Goal: Task Accomplishment & Management: Use online tool/utility

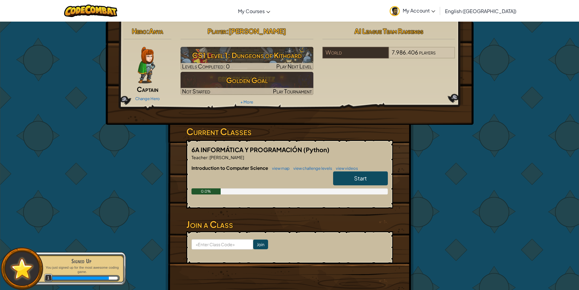
click at [143, 64] on img at bounding box center [146, 65] width 17 height 36
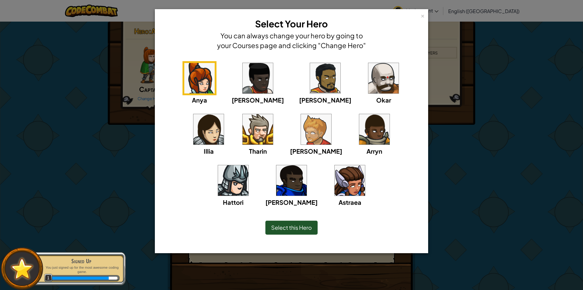
click at [369, 77] on img at bounding box center [384, 78] width 30 height 30
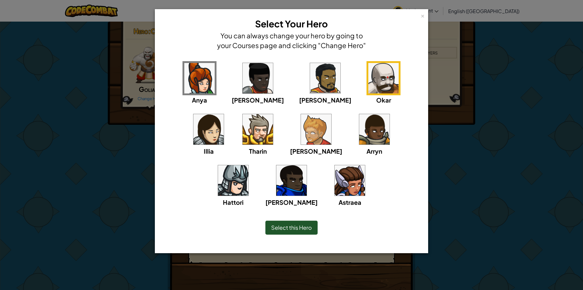
click at [43, 131] on div "× Select Your Hero You can always change your hero by going to your Courses pag…" at bounding box center [291, 145] width 583 height 290
click at [284, 228] on span "Select this Hero" at bounding box center [291, 227] width 41 height 7
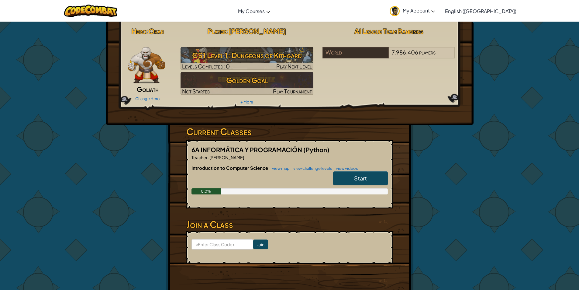
click at [144, 69] on img at bounding box center [147, 65] width 38 height 36
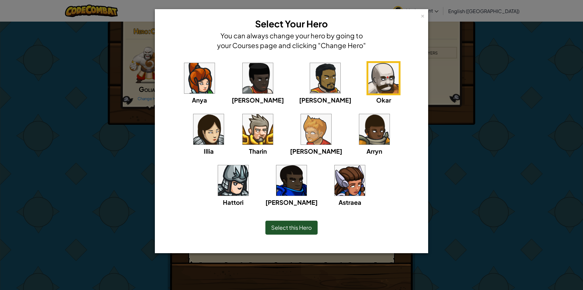
click at [301, 127] on img at bounding box center [316, 129] width 30 height 30
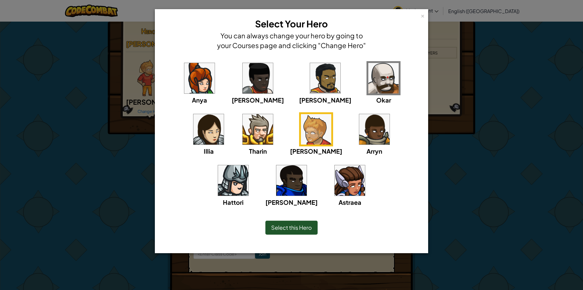
click at [273, 224] on div "Select this Hero" at bounding box center [292, 227] width 52 height 14
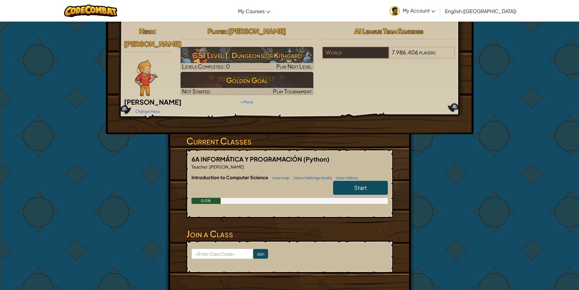
click at [144, 73] on img at bounding box center [146, 78] width 23 height 36
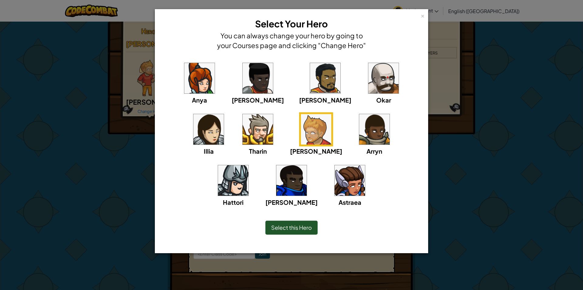
click at [310, 70] on img at bounding box center [325, 78] width 30 height 30
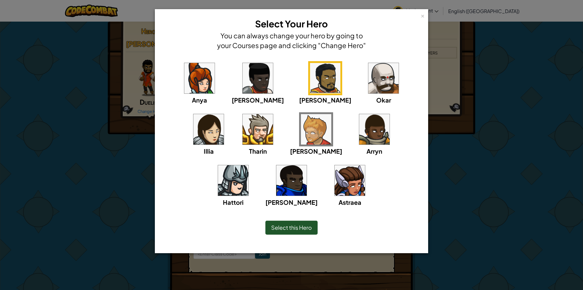
click at [305, 227] on span "Select this Hero" at bounding box center [291, 227] width 41 height 7
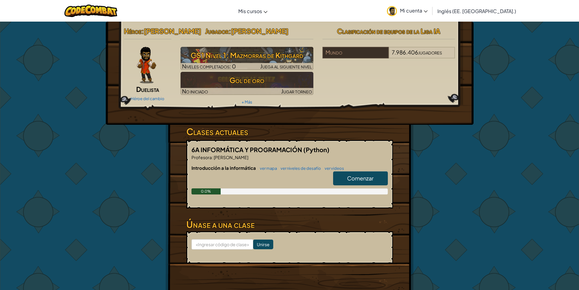
click at [140, 83] on img at bounding box center [146, 65] width 19 height 36
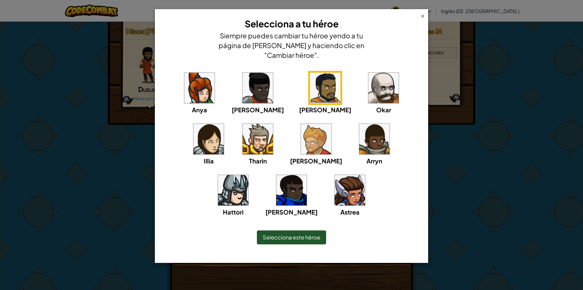
click at [423, 15] on font "×" at bounding box center [423, 15] width 4 height 8
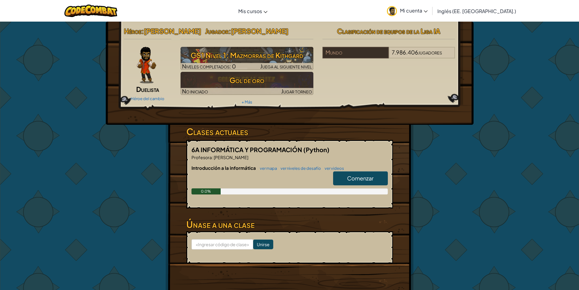
click at [358, 181] on font "Comenzar" at bounding box center [360, 177] width 26 height 7
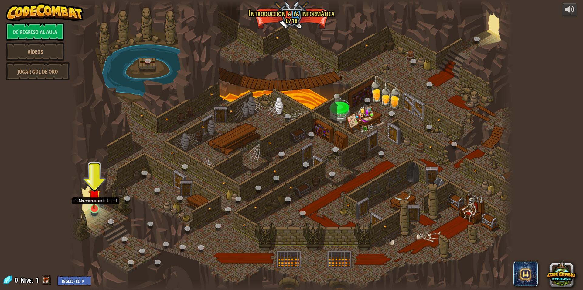
click at [95, 208] on img at bounding box center [94, 195] width 12 height 27
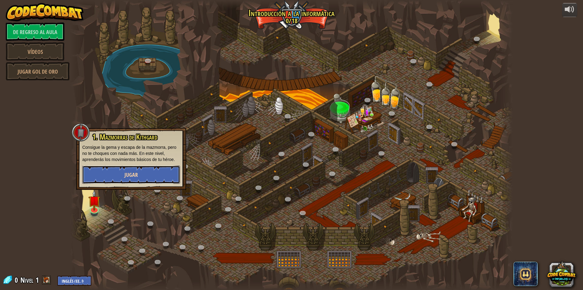
click at [107, 179] on button "Jugar" at bounding box center [131, 174] width 98 height 18
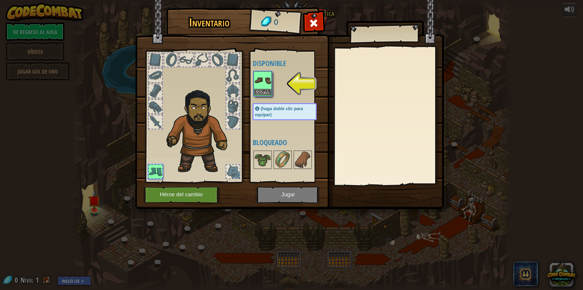
click at [267, 88] on img at bounding box center [262, 80] width 17 height 17
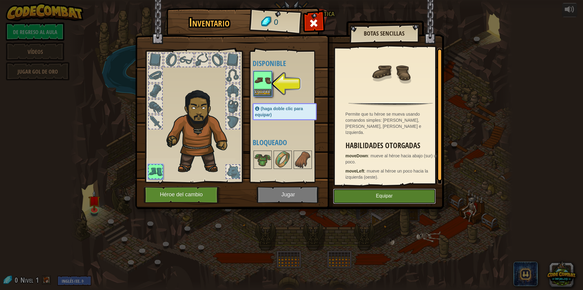
click at [369, 194] on button "Equipar" at bounding box center [384, 195] width 103 height 15
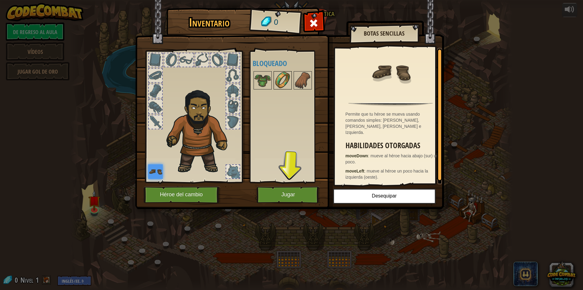
click at [283, 80] on img at bounding box center [282, 80] width 17 height 17
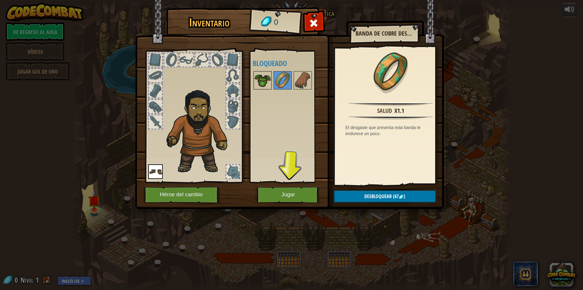
click at [260, 79] on img at bounding box center [262, 80] width 17 height 17
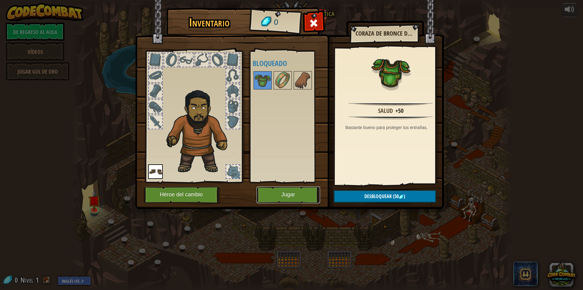
click at [280, 195] on button "Jugar" at bounding box center [288, 194] width 63 height 17
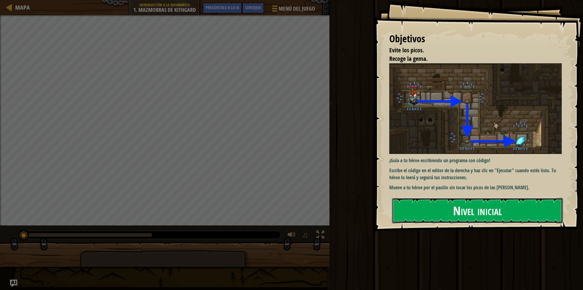
click at [480, 213] on font "Nivel inicial" at bounding box center [477, 210] width 49 height 16
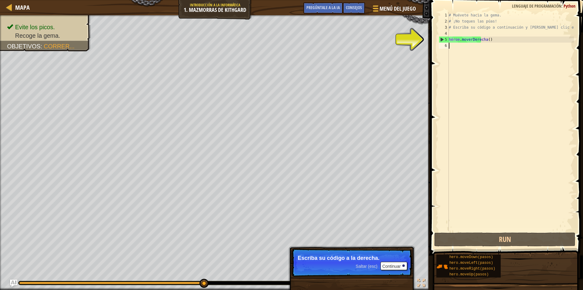
click at [448, 38] on div "5" at bounding box center [444, 39] width 10 height 6
click at [442, 39] on div "5" at bounding box center [444, 39] width 10 height 6
type textarea "hero.moveRight()"
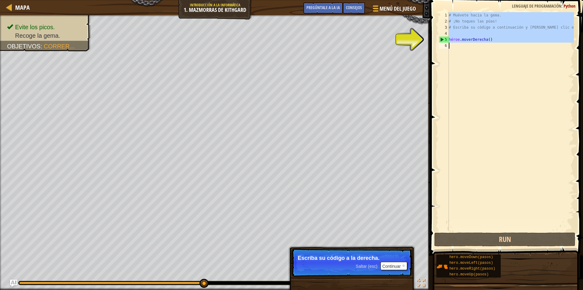
click at [442, 39] on div "5" at bounding box center [444, 39] width 10 height 6
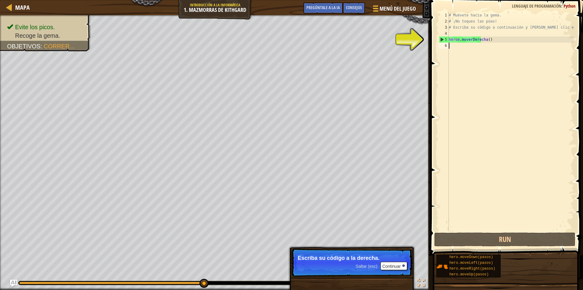
click at [442, 39] on div "5" at bounding box center [444, 39] width 10 height 6
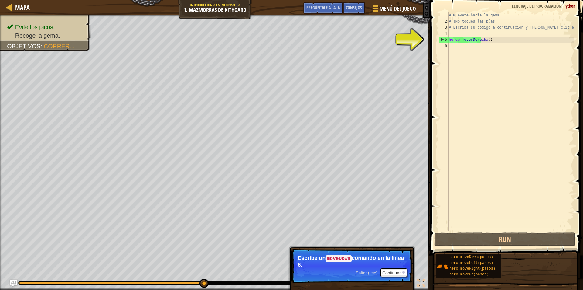
click at [443, 37] on div "5" at bounding box center [444, 39] width 10 height 6
click at [441, 39] on div "5" at bounding box center [444, 39] width 10 height 6
drag, startPoint x: 450, startPoint y: 39, endPoint x: 513, endPoint y: 44, distance: 63.4
click at [513, 44] on div "# Muévete hacia la [PERSON_NAME]. # ¡No toques las púas! # Escriba su código a …" at bounding box center [511, 127] width 126 height 231
type textarea "hero.moveRight()"
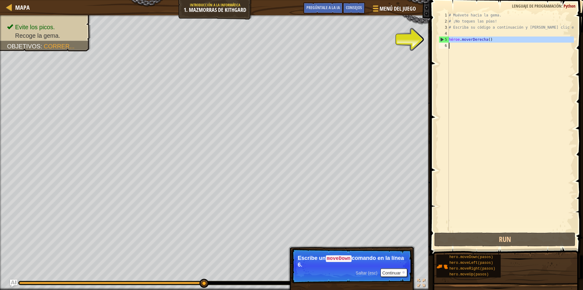
click at [468, 53] on div "# Muévete hacia la [PERSON_NAME]. # ¡No toques las púas! # Escriba su código a …" at bounding box center [511, 121] width 126 height 219
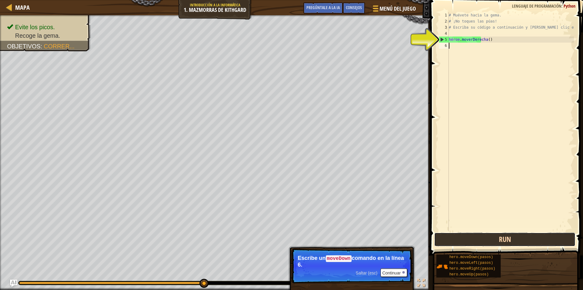
click at [443, 236] on button "Run" at bounding box center [504, 239] width 141 height 14
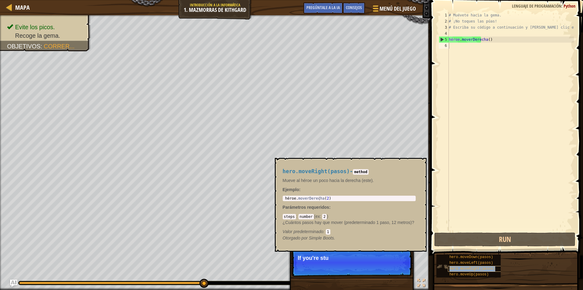
type textarea "hero.moveRight(pasos)"
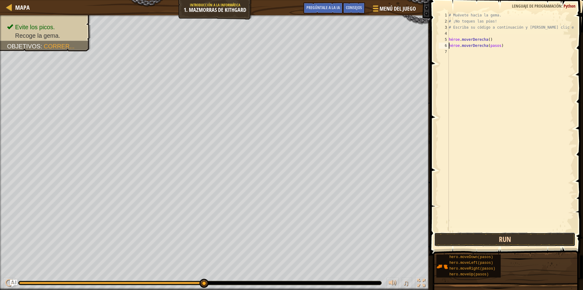
click at [474, 237] on button "Run" at bounding box center [504, 239] width 141 height 14
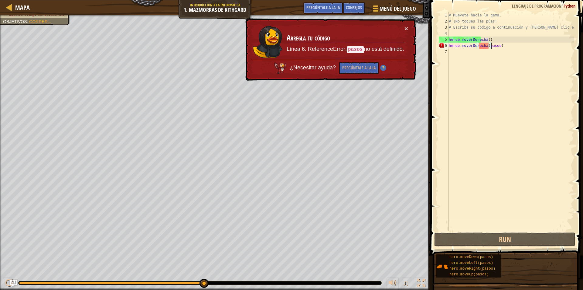
click at [506, 46] on div "# Muévete hacia la [PERSON_NAME]. # ¡No toques las púas! # Escriba su código a …" at bounding box center [511, 127] width 126 height 231
click at [355, 67] on font "Pregúntale a la IA" at bounding box center [358, 68] width 33 height 6
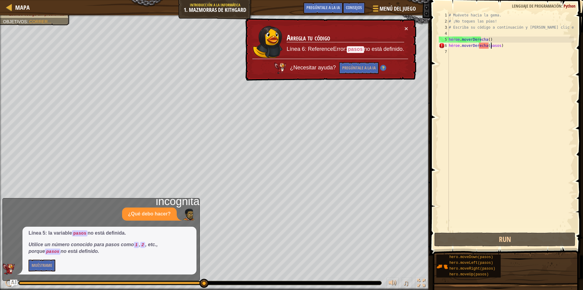
click at [507, 46] on div "# Muévete hacia la [PERSON_NAME]. # ¡No toques las púas! # Escriba su código a …" at bounding box center [511, 127] width 126 height 231
click at [508, 46] on div "# Muévete hacia la [PERSON_NAME]. # ¡No toques las púas! # Escriba su código a …" at bounding box center [511, 127] width 126 height 231
click at [404, 27] on td "Arregla tu código Línea 6: ReferenceError: pasos no está definido." at bounding box center [345, 41] width 118 height 33
click at [489, 46] on div "# Muévete hacia la [PERSON_NAME]. # ¡No toques las púas! # Escriba su código a …" at bounding box center [511, 127] width 126 height 231
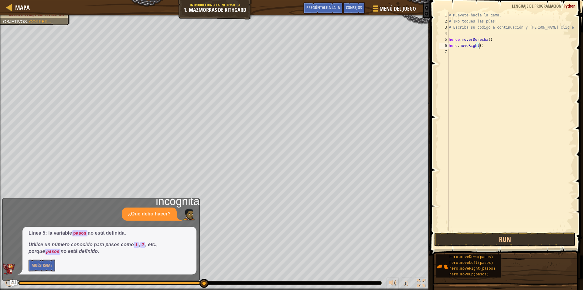
type textarea "hero.moveRight()"
drag, startPoint x: 505, startPoint y: 94, endPoint x: 506, endPoint y: 192, distance: 98.7
click at [505, 118] on div "# Muévete hacia la [PERSON_NAME]. # ¡No toques las púas! # Escriba su código a …" at bounding box center [511, 127] width 126 height 231
click at [497, 241] on button "Run" at bounding box center [504, 239] width 141 height 14
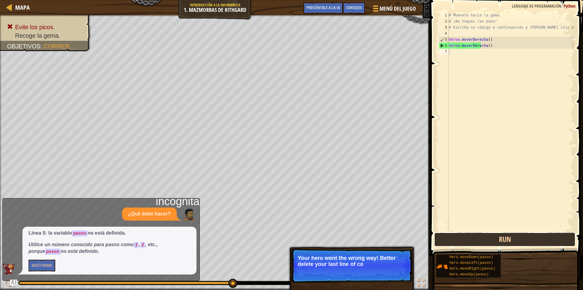
click at [487, 239] on button "Run" at bounding box center [504, 239] width 141 height 14
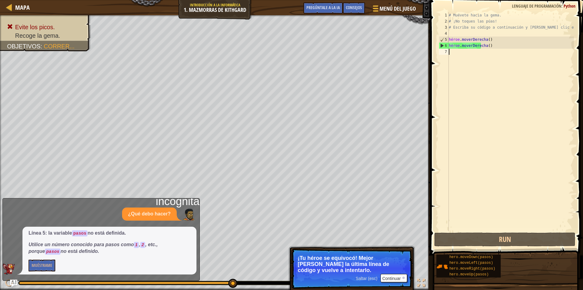
click at [456, 53] on div "# Muévete hacia la [PERSON_NAME]. # ¡No toques las púas! # Escriba su código a …" at bounding box center [511, 127] width 126 height 231
drag, startPoint x: 487, startPoint y: 46, endPoint x: 487, endPoint y: 53, distance: 7.9
click at [487, 53] on div "# Muévete hacia la [PERSON_NAME]. # ¡No toques las púas! # Escriba su código a …" at bounding box center [511, 127] width 126 height 231
type textarea "hero.moveRight()"
click at [488, 63] on div "# Muévete hacia la [PERSON_NAME]. # ¡No toques las púas! # Escriba su código a …" at bounding box center [511, 121] width 126 height 219
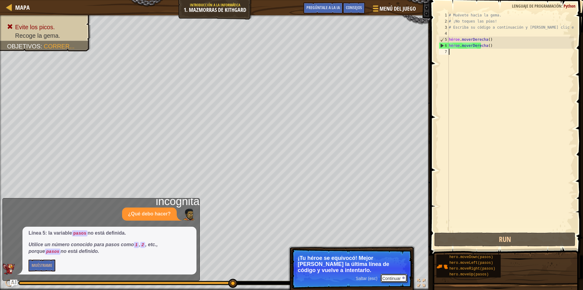
click at [398, 281] on button "Continuar" at bounding box center [394, 277] width 27 height 9
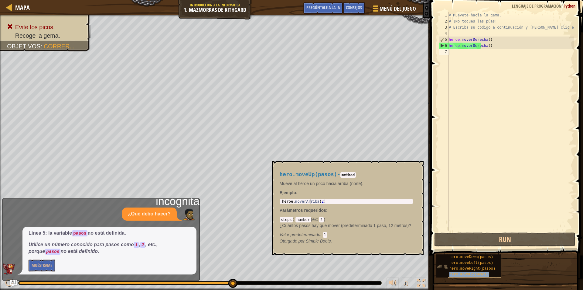
click at [460, 276] on div "hero.moveUp(pasos)" at bounding box center [477, 274] width 58 height 6
click at [464, 52] on div "# Muévete hacia la [PERSON_NAME]. # ¡No toques las púas! # Escriba su código a …" at bounding box center [511, 127] width 126 height 231
drag, startPoint x: 462, startPoint y: 54, endPoint x: 460, endPoint y: 160, distance: 106.0
click at [460, 160] on div "# Muévete hacia la [PERSON_NAME]. # ¡No toques las púas! # Escriba su código a …" at bounding box center [511, 127] width 126 height 231
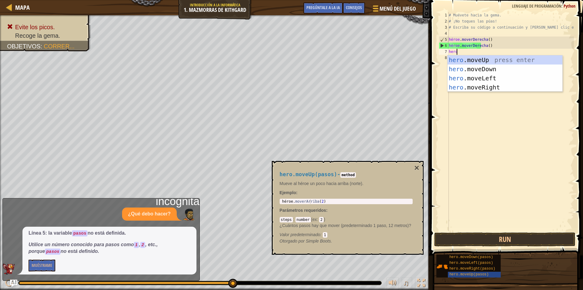
type textarea "hero"
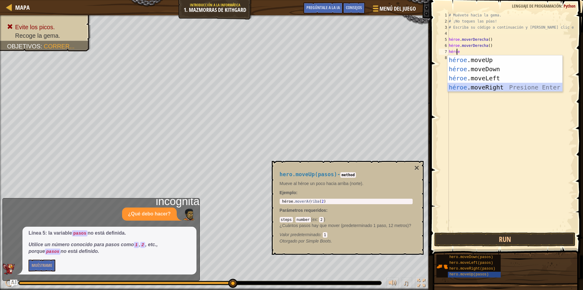
click at [514, 89] on div "héroe .moveUp presiona enter héroe .moveDown Presione Enter héroe .moveLeft Pre…" at bounding box center [505, 82] width 115 height 55
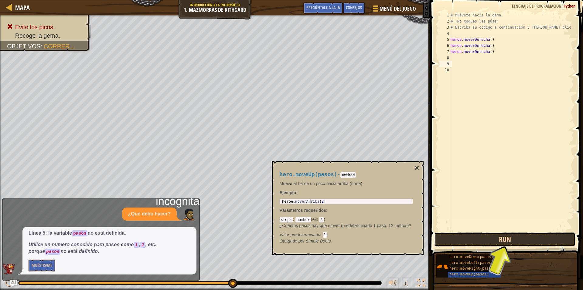
click at [488, 244] on button "Run" at bounding box center [504, 239] width 141 height 14
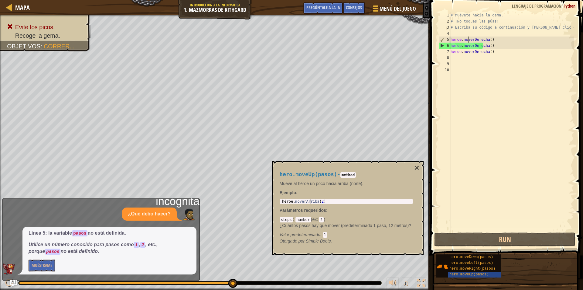
click at [469, 40] on div "# Muévete hacia la [PERSON_NAME]. # ¡No toques las púas! # Escriba su código a …" at bounding box center [512, 127] width 125 height 231
click at [471, 45] on div "# Muévete hacia la [PERSON_NAME]. # ¡No toques las púas! # Escriba su código a …" at bounding box center [512, 127] width 125 height 231
click at [492, 47] on div "# Muévete hacia la [PERSON_NAME]. # ¡No toques las púas! # Escriba su código a …" at bounding box center [512, 127] width 125 height 231
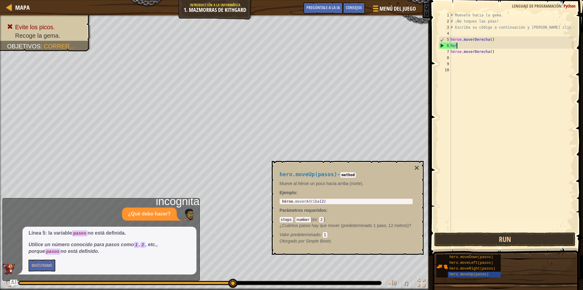
type textarea "h"
type textarea "hero.moveRight"
click at [492, 102] on div "# Muévete hacia la [PERSON_NAME]. # ¡No toques las púas! # Escriba su código a …" at bounding box center [511, 127] width 127 height 231
click at [468, 45] on div "# Muévete hacia la [PERSON_NAME]. # ¡No toques las púas! # Escriba su código a …" at bounding box center [511, 127] width 127 height 231
drag, startPoint x: 488, startPoint y: 46, endPoint x: 441, endPoint y: 53, distance: 47.4
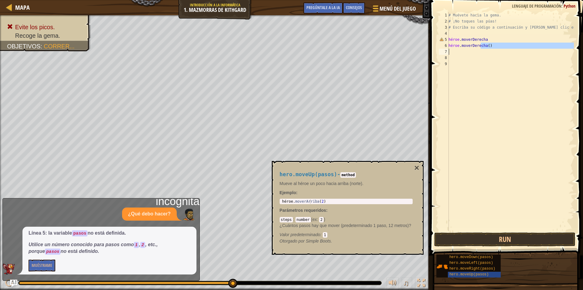
click at [441, 53] on div "hero.moveRight() 1 2 3 4 5 6 7 8 9 # Muévete hacia la [PERSON_NAME]. # ¡No toqu…" at bounding box center [506, 121] width 136 height 219
type textarea "hero.moveDown(pasos)"
click at [462, 79] on div "# Muévete hacia la [PERSON_NAME]. # ¡No toques las púas! # Escriba su código a …" at bounding box center [511, 127] width 127 height 231
drag, startPoint x: 558, startPoint y: 245, endPoint x: 557, endPoint y: 238, distance: 7.0
click at [557, 242] on button "Run" at bounding box center [504, 239] width 141 height 14
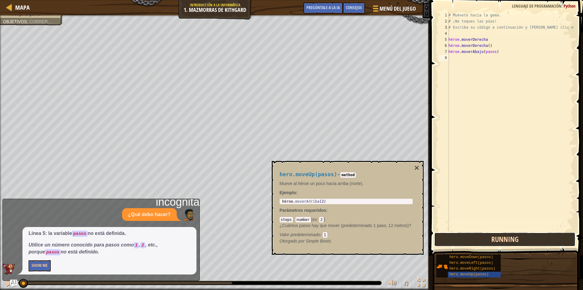
click at [557, 238] on button "Running" at bounding box center [504, 239] width 141 height 14
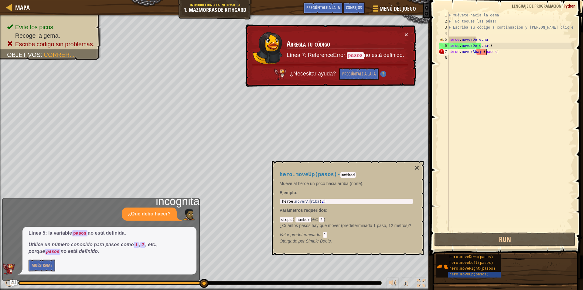
click at [486, 52] on div "# Muévete hacia la [PERSON_NAME]. # ¡No toques las púas! # Escriba su código a …" at bounding box center [511, 127] width 127 height 231
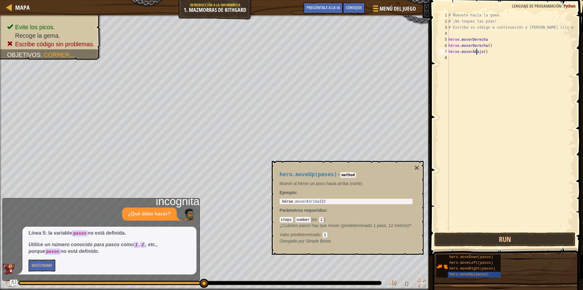
type textarea "hero.moveDown)"
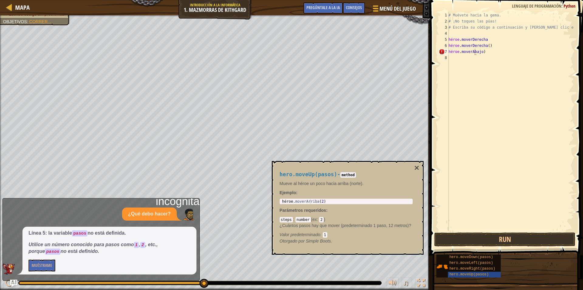
click at [22, 53] on div "Evite los picos. Recoge la [PERSON_NAME]. Escribe código sin problemas. Objetiv…" at bounding box center [215, 152] width 430 height 274
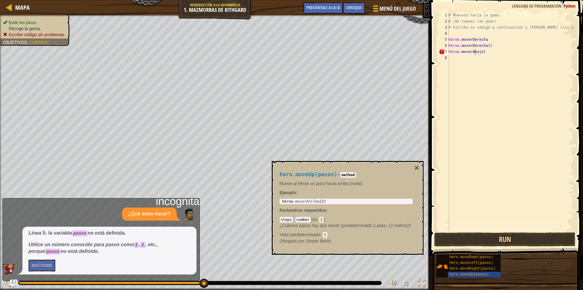
drag, startPoint x: 27, startPoint y: 20, endPoint x: 29, endPoint y: 28, distance: 8.2
click at [29, 28] on ul "Evite los picos. Recoge la [PERSON_NAME]. Escribe código sin problemas." at bounding box center [35, 28] width 64 height 18
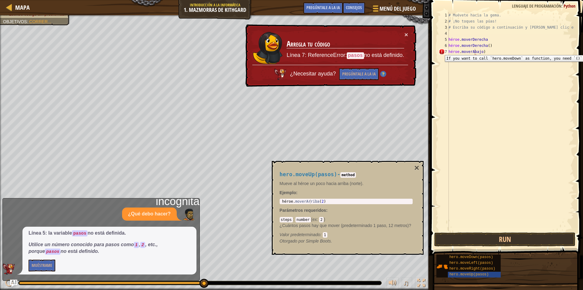
click at [441, 50] on div "7" at bounding box center [444, 52] width 10 height 6
click at [485, 51] on div "# Muévete hacia la [PERSON_NAME]. # ¡No toques las púas! # Escriba su código a …" at bounding box center [511, 127] width 127 height 231
click at [485, 52] on div "# Muévete hacia la [PERSON_NAME]. # ¡No toques las púas! # Escriba su código a …" at bounding box center [511, 127] width 127 height 231
click at [485, 52] on div "# Muévete hacia la [PERSON_NAME]. # ¡No toques las púas! # Escriba su código a …" at bounding box center [511, 121] width 127 height 219
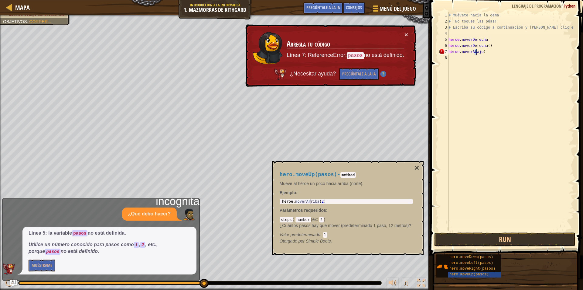
click at [485, 52] on div "# Muévete hacia la [PERSON_NAME]. # ¡No toques las púas! # Escriba su código a …" at bounding box center [511, 127] width 127 height 231
type textarea "hero.moveDown)"
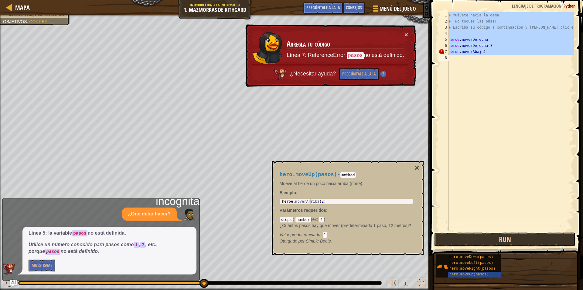
click at [485, 52] on div "# Muévete hacia la [PERSON_NAME]. # ¡No toques las púas! # Escriba su código a …" at bounding box center [511, 127] width 127 height 231
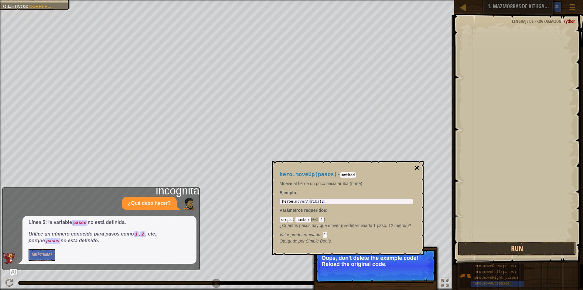
click at [416, 167] on font "×" at bounding box center [416, 167] width 5 height 9
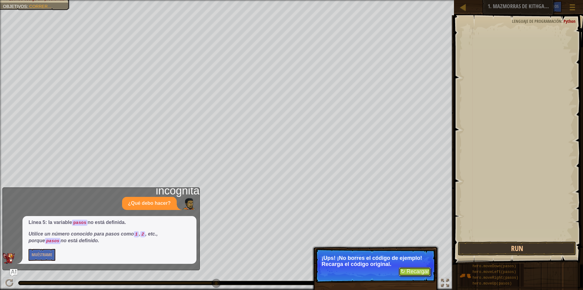
click at [419, 272] on font "↻ Recargar" at bounding box center [415, 271] width 29 height 6
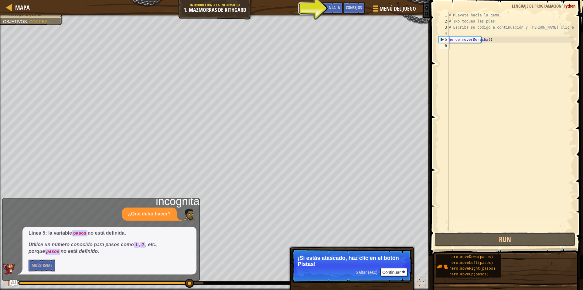
drag, startPoint x: 489, startPoint y: 240, endPoint x: 485, endPoint y: 225, distance: 15.3
click at [489, 238] on button "Run" at bounding box center [504, 239] width 141 height 14
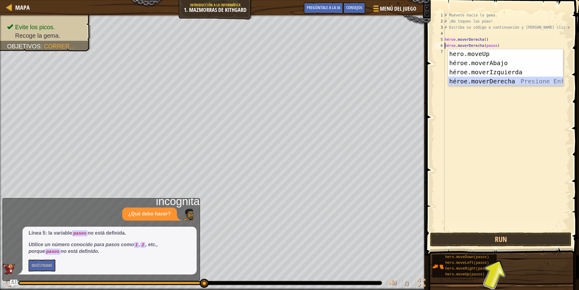
click at [491, 82] on div "hero.moveUp presiona enter héroe.moverAbajo Presione Enter héroe.moverIzquierda…" at bounding box center [505, 76] width 115 height 55
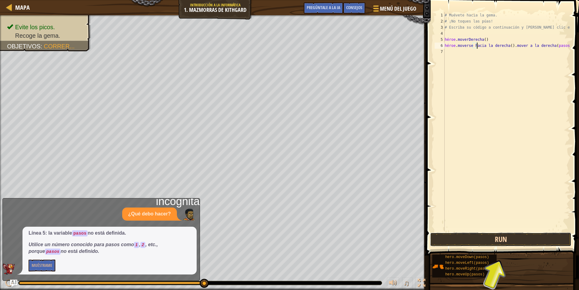
click at [486, 242] on button "Run" at bounding box center [500, 239] width 141 height 14
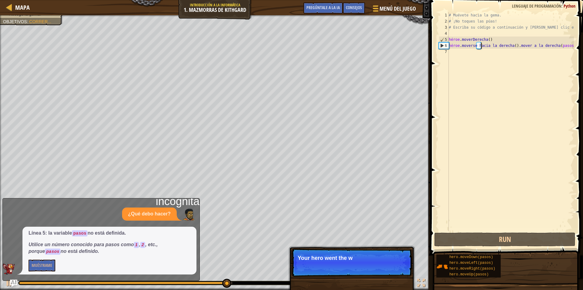
drag, startPoint x: 442, startPoint y: 43, endPoint x: 444, endPoint y: 40, distance: 3.4
click at [442, 43] on div "6" at bounding box center [444, 46] width 10 height 6
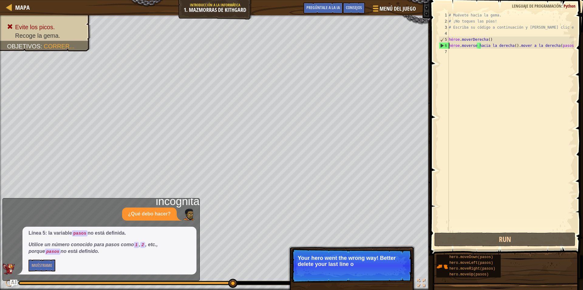
click at [443, 45] on div "6" at bounding box center [444, 46] width 10 height 6
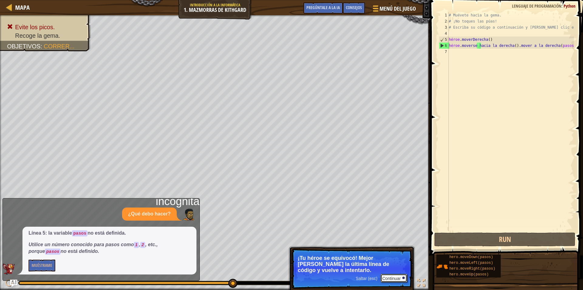
click at [388, 277] on font "Continuar" at bounding box center [391, 278] width 19 height 5
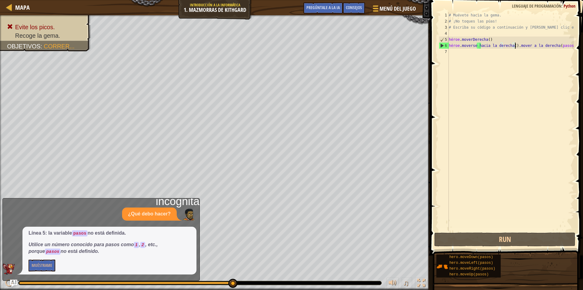
drag, startPoint x: 574, startPoint y: 46, endPoint x: 512, endPoint y: 46, distance: 61.4
click at [512, 46] on div "# Muévete hacia la [PERSON_NAME]. # ¡No toques las púas! # Escriba su código a …" at bounding box center [511, 127] width 126 height 231
drag, startPoint x: 444, startPoint y: 9, endPoint x: 465, endPoint y: 12, distance: 20.5
click at [465, 12] on span at bounding box center [508, 118] width 158 height 273
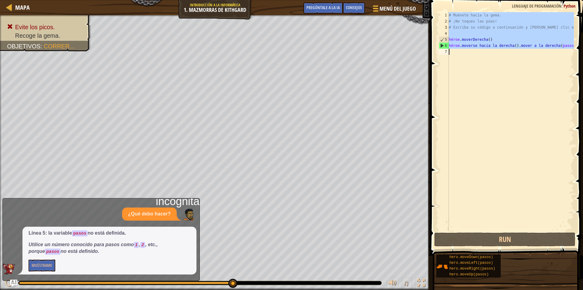
drag, startPoint x: 448, startPoint y: 15, endPoint x: 467, endPoint y: 56, distance: 45.0
click at [467, 56] on div "hero.moveRight().moveRight(pasos) 1 2 3 4 5 6 7 # Muévete hacia la [PERSON_NAME…" at bounding box center [506, 121] width 136 height 219
type textarea "hero.moveRight().moveRight(pasos)"
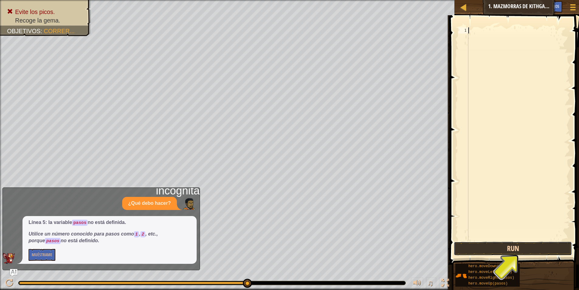
click at [475, 250] on button "Run" at bounding box center [513, 248] width 118 height 14
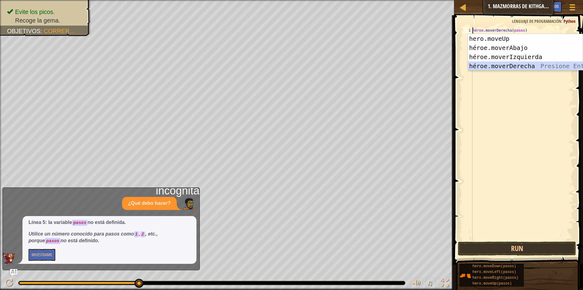
click at [494, 62] on div "hero.moveUp presiona enter héroe.moverAbajo Presione Enter héroe.moverIzquierda…" at bounding box center [525, 61] width 115 height 55
type textarea "hero.moveRight().moveRight(pasos)"
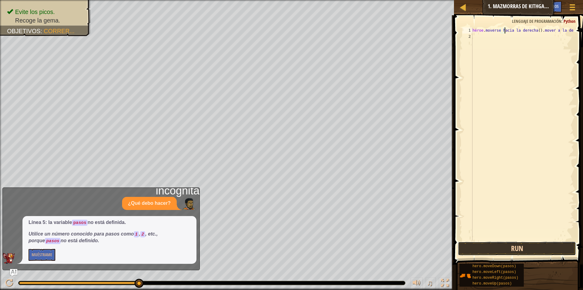
click at [522, 245] on button "Run" at bounding box center [517, 248] width 118 height 14
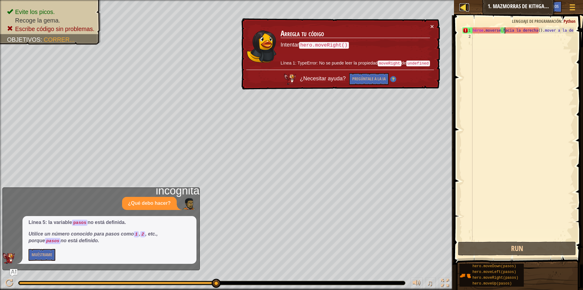
click at [465, 5] on div at bounding box center [464, 7] width 8 height 8
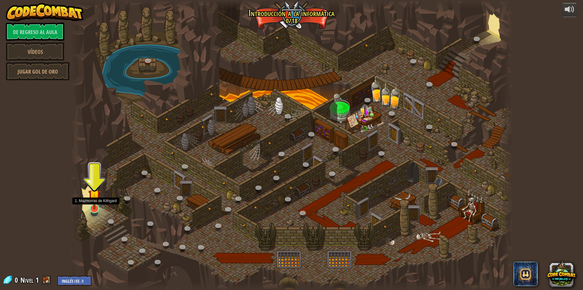
click at [94, 199] on img at bounding box center [94, 195] width 12 height 27
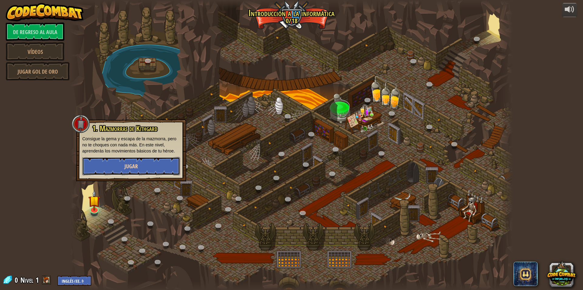
click at [120, 163] on button "Jugar" at bounding box center [131, 166] width 98 height 18
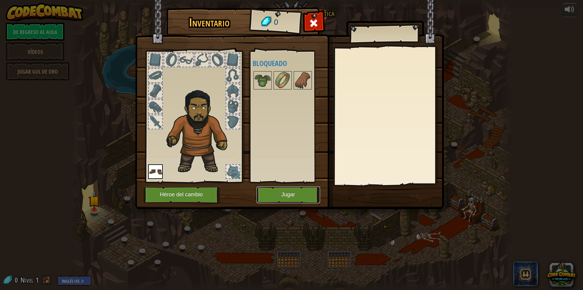
click at [287, 194] on font "Jugar" at bounding box center [288, 194] width 14 height 6
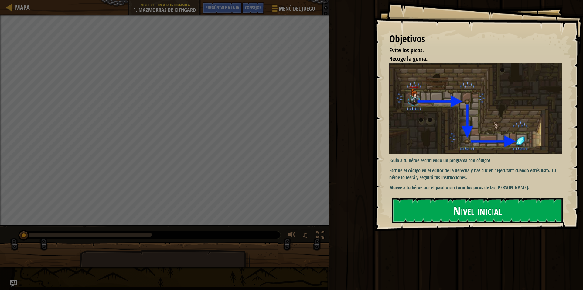
click at [440, 208] on button "Nivel inicial" at bounding box center [477, 210] width 171 height 26
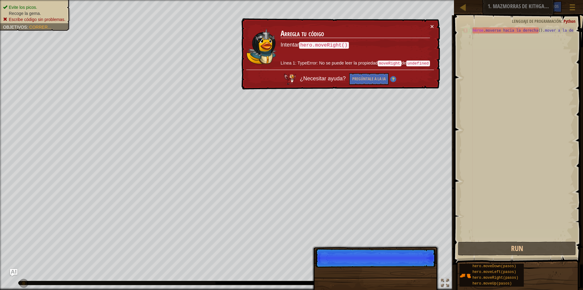
scroll to position [3, 0]
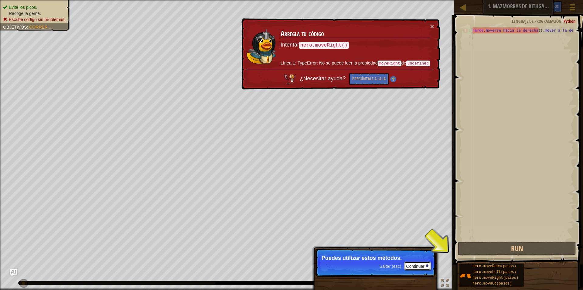
click at [417, 264] on font "Continuar" at bounding box center [415, 265] width 19 height 5
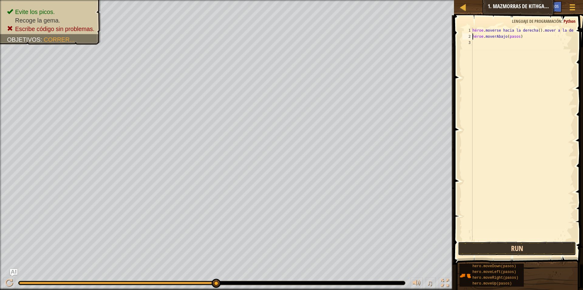
click at [491, 249] on button "Run" at bounding box center [517, 248] width 118 height 14
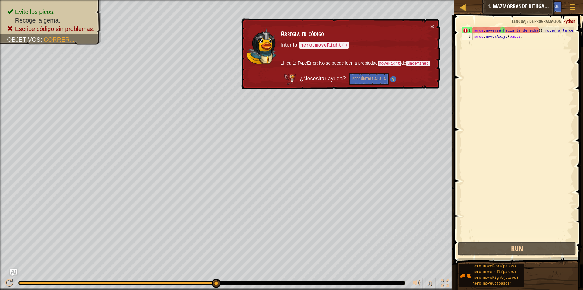
drag, startPoint x: 419, startPoint y: 62, endPoint x: 420, endPoint y: 72, distance: 10.1
click at [420, 72] on div "× Arregla tu código Intentar hero.moveRight() Línea 1: TypeError: No se puede l…" at bounding box center [340, 53] width 200 height 71
drag, startPoint x: 564, startPoint y: 31, endPoint x: 548, endPoint y: 35, distance: 16.3
click at [548, 35] on div "héroe . moverse hacia la derecha ( ) . mover a la derecha ( pasos ) héroe . mov…" at bounding box center [523, 139] width 103 height 225
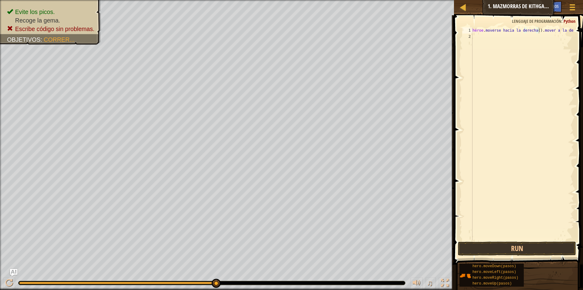
drag, startPoint x: 548, startPoint y: 27, endPoint x: 554, endPoint y: 32, distance: 7.5
click at [554, 33] on div "hero.moveRight().moveRight(pasos) 1 2 héroe . moverse hacia la derecha ( ) . mo…" at bounding box center [517, 151] width 131 height 267
click at [550, 31] on div "héroe . moverse hacia la derecha ( ) . mover a la derecha ( pasos )" at bounding box center [523, 139] width 103 height 225
click at [546, 29] on div "héroe . moverse hacia la derecha ( ) . mover a la derecha ( pasos )" at bounding box center [523, 139] width 103 height 225
drag, startPoint x: 544, startPoint y: 31, endPoint x: 582, endPoint y: 32, distance: 37.7
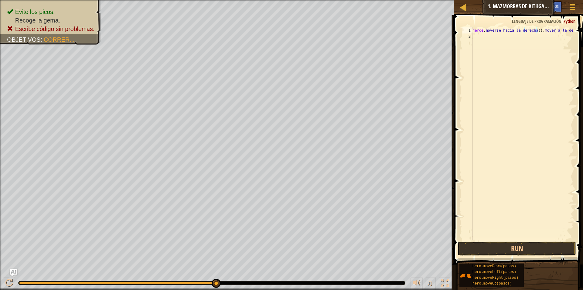
click at [578, 32] on div "hero.moveRight().moveRight(pasos) 1 2 héroe . moverse hacia la derecha ( ) . mo…" at bounding box center [517, 151] width 131 height 267
drag, startPoint x: 473, startPoint y: 30, endPoint x: 554, endPoint y: 35, distance: 81.0
click at [554, 35] on div "héroe . moverse hacia la derecha ( ) . mover a la derecha ( pasos )" at bounding box center [523, 139] width 103 height 225
type textarea "hero.moveRight().moveRight(pasos)"
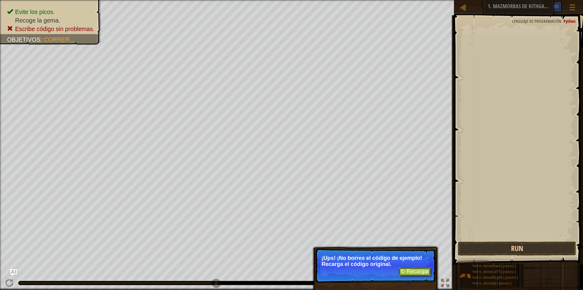
click at [416, 273] on font "↻ Recargar" at bounding box center [415, 271] width 29 height 6
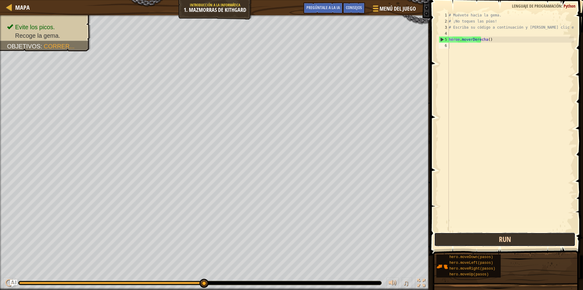
click at [557, 243] on button "Run" at bounding box center [504, 239] width 141 height 14
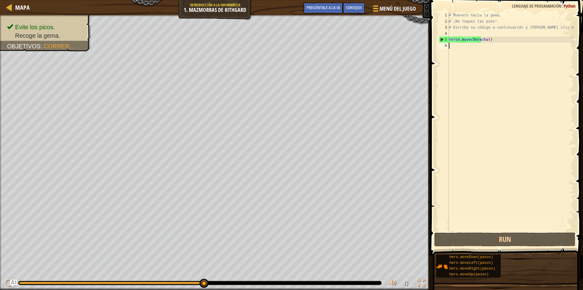
click at [453, 48] on div "# Muévete hacia la [PERSON_NAME]. # ¡No toques las púas! # Escriba su código a …" at bounding box center [511, 127] width 126 height 231
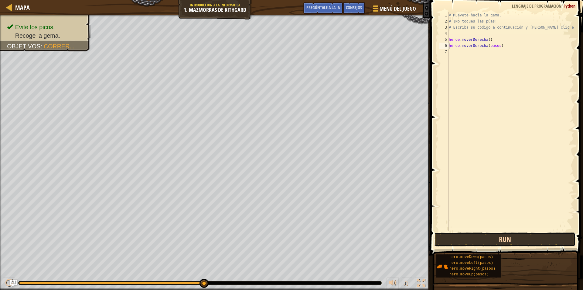
click at [480, 242] on button "Run" at bounding box center [504, 239] width 141 height 14
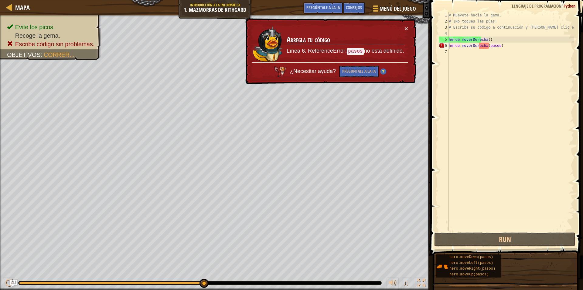
click at [506, 45] on div "# Muévete hacia la [PERSON_NAME]. # ¡No toques las púas! # Escriba su código a …" at bounding box center [511, 127] width 126 height 231
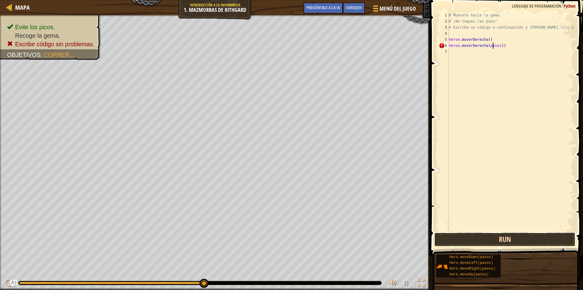
click at [530, 235] on button "Run" at bounding box center [504, 239] width 141 height 14
type textarea "hero.moveRight(pa"
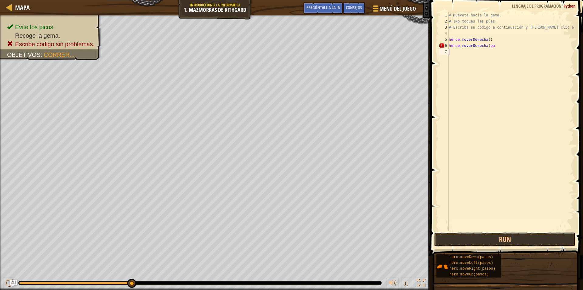
type textarea "hero.moveRight(pa"
